Goal: Check status

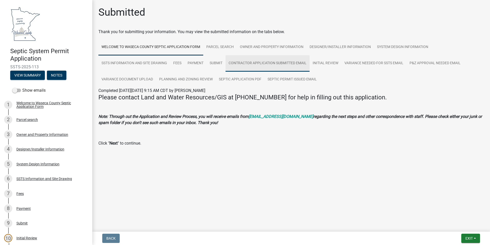
click at [253, 62] on link "Contractor Application Submitted Email" at bounding box center [268, 63] width 84 height 16
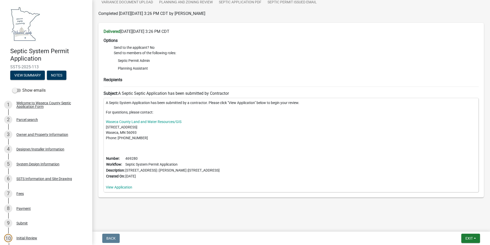
scroll to position [51, 0]
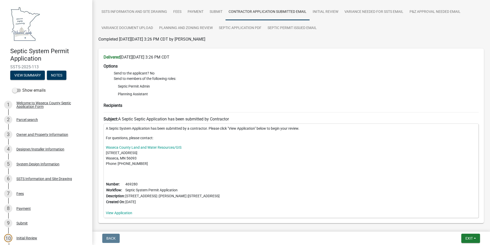
click at [128, 212] on link "View Application" at bounding box center [119, 212] width 26 height 4
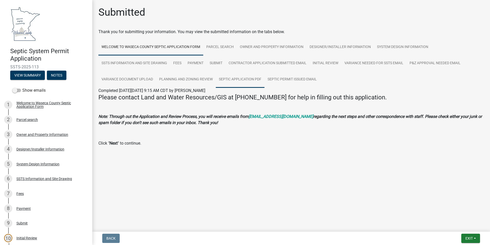
click at [231, 78] on link "Septic Application PDF" at bounding box center [240, 79] width 49 height 16
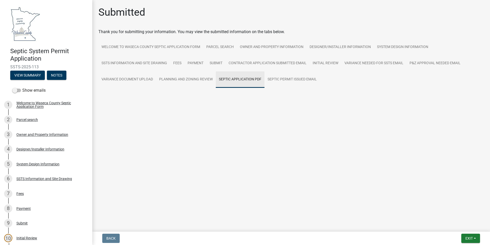
click at [231, 78] on link "Septic Application PDF" at bounding box center [240, 79] width 49 height 16
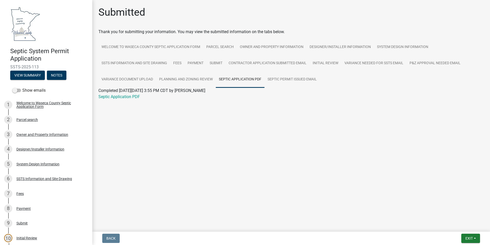
click at [128, 96] on link "Septic Application PDF" at bounding box center [119, 96] width 42 height 5
